Goal: Task Accomplishment & Management: Manage account settings

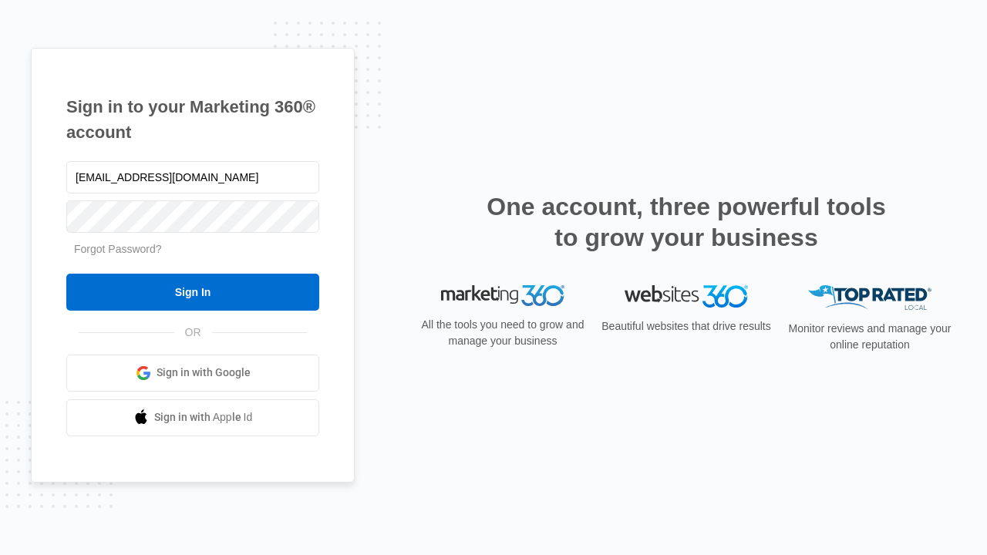
type input "dankie614@gmail.com"
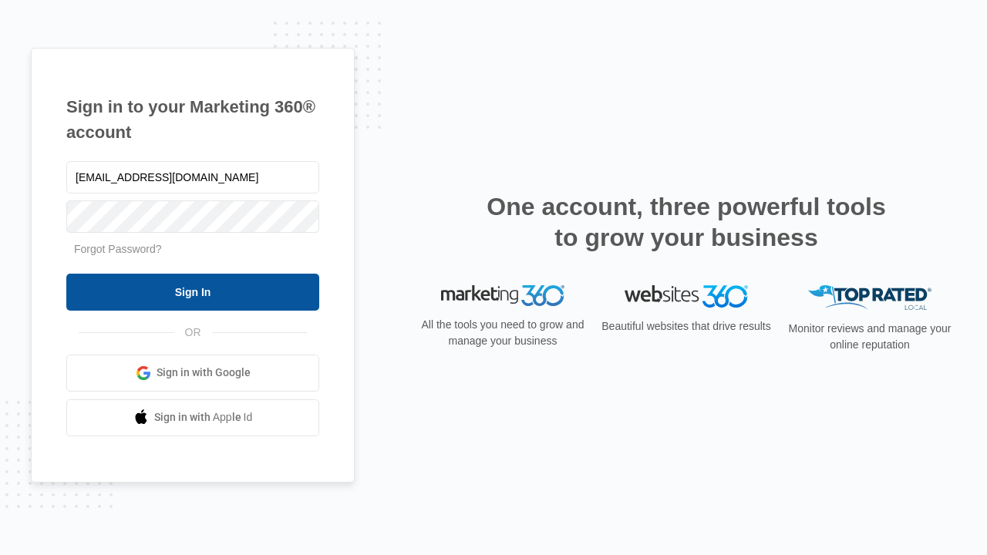
click at [193, 291] on input "Sign In" at bounding box center [192, 292] width 253 height 37
